Goal: Navigation & Orientation: Understand site structure

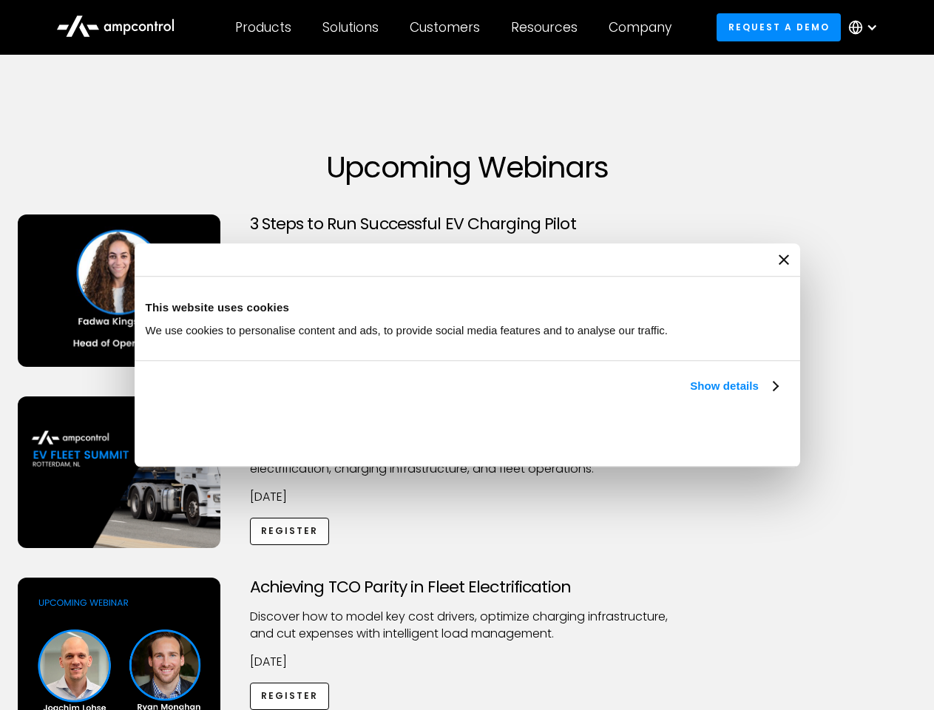
click at [690, 395] on link "Show details" at bounding box center [733, 386] width 87 height 18
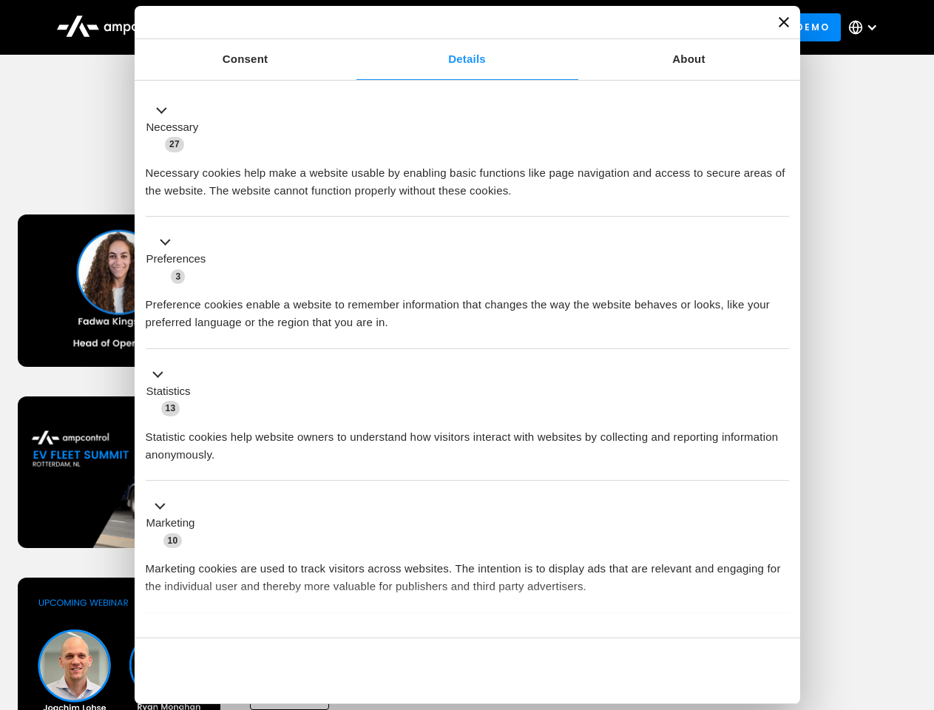
click at [779, 200] on div "Necessary cookies help make a website usable by enabling basic functions like p…" at bounding box center [467, 176] width 643 height 47
click at [918, 596] on div "Achieving TCO Parity in Fleet Electrification Discover how to model key cost dr…" at bounding box center [467, 694] width 929 height 232
click at [455, 27] on div "Customers" at bounding box center [445, 27] width 70 height 16
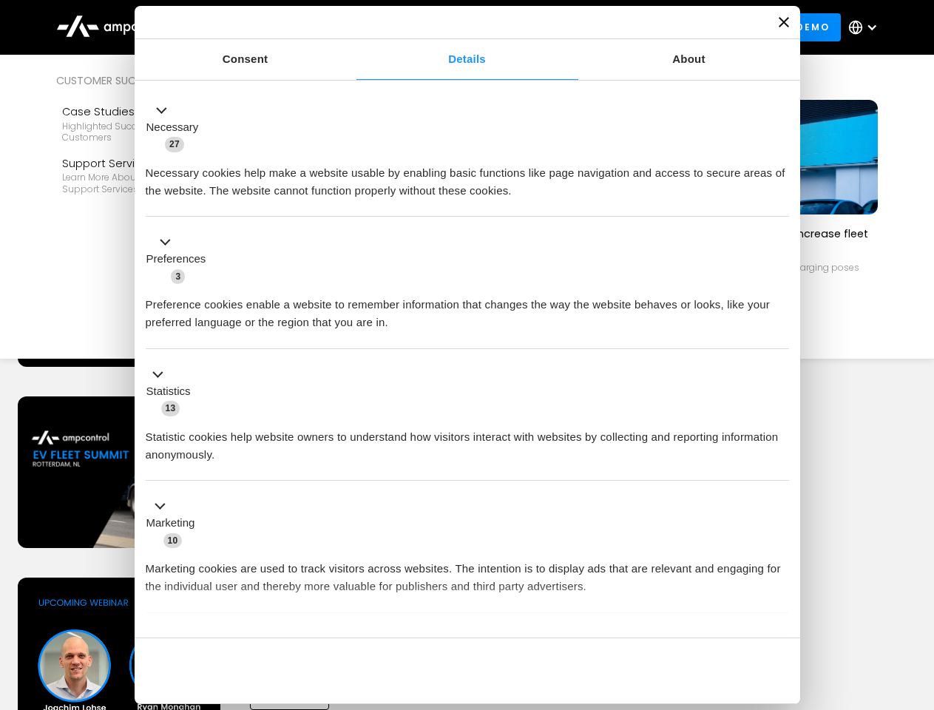
click at [263, 27] on div "Products" at bounding box center [263, 27] width 56 height 16
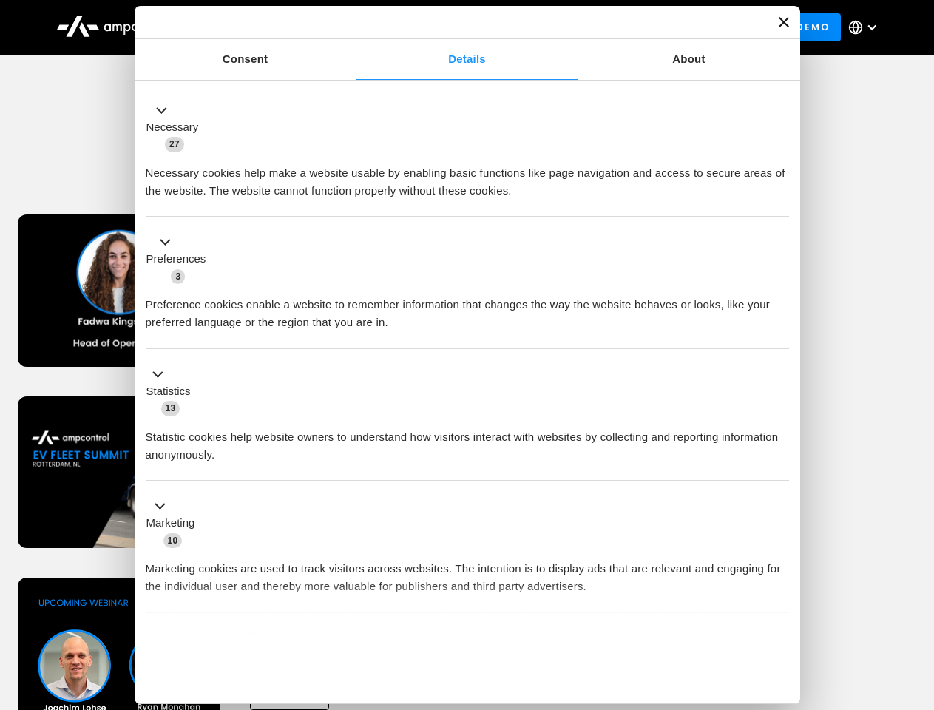
click at [351, 27] on div "Solutions" at bounding box center [350, 27] width 56 height 16
click at [447, 27] on div "Customers" at bounding box center [445, 27] width 70 height 16
click at [547, 27] on div "Resources" at bounding box center [544, 27] width 67 height 16
click at [645, 27] on div "Company" at bounding box center [640, 27] width 63 height 16
click at [867, 27] on div at bounding box center [872, 27] width 12 height 12
